Goal: Use online tool/utility: Utilize a website feature to perform a specific function

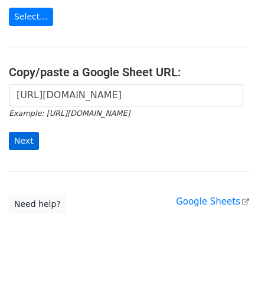
scroll to position [0, 249]
type input "https://docs.google.com/spreadsheets/d/1rcG9K6e8GiJJpFWAYl7FwyyCp7oJg6ZK37YgEqE…"
drag, startPoint x: 28, startPoint y: 142, endPoint x: 37, endPoint y: 139, distance: 9.2
click at [28, 142] on input "Next" at bounding box center [24, 141] width 30 height 18
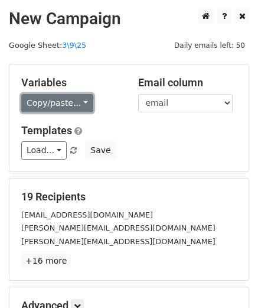
click at [49, 106] on link "Copy/paste..." at bounding box center [57, 103] width 72 height 18
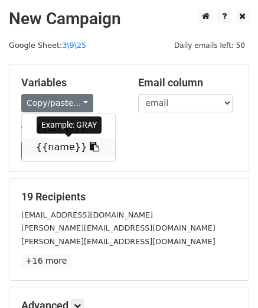
click at [54, 141] on link "{{name}}" at bounding box center [68, 147] width 93 height 19
